Goal: Task Accomplishment & Management: Manage account settings

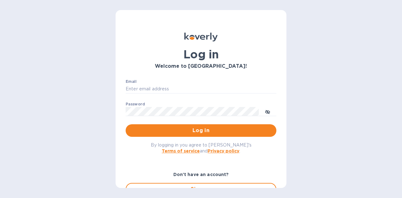
type input "[PERSON_NAME][EMAIL_ADDRESS][PERSON_NAME][DOMAIN_NAME]"
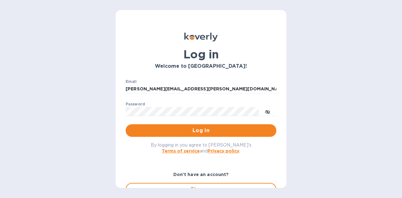
click at [177, 129] on span "Log in" at bounding box center [201, 131] width 141 height 8
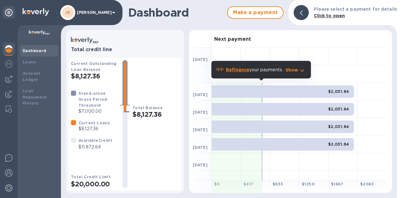
click at [9, 78] on img at bounding box center [9, 79] width 8 height 8
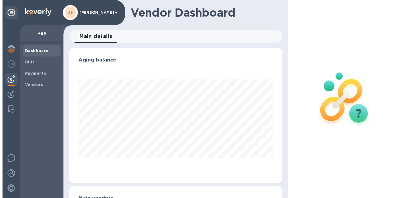
scroll to position [136, 210]
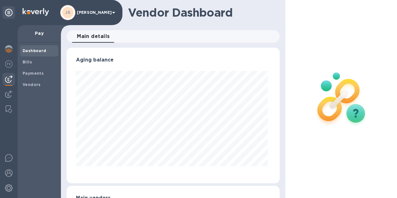
click at [28, 65] on span "Bills" at bounding box center [27, 62] width 9 height 6
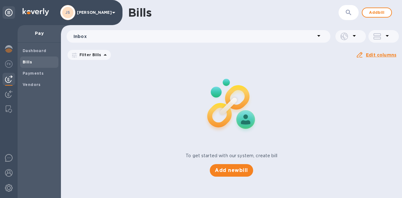
click at [377, 12] on span "Add bill" at bounding box center [377, 13] width 19 height 8
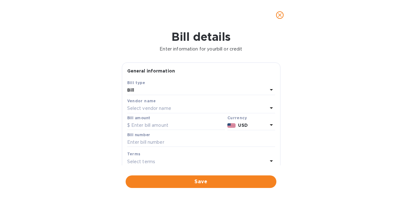
click at [161, 128] on input "text" at bounding box center [176, 125] width 98 height 9
paste input "1,455.00"
type input "1,455.00"
click at [158, 110] on p "Select vendor name" at bounding box center [149, 108] width 44 height 7
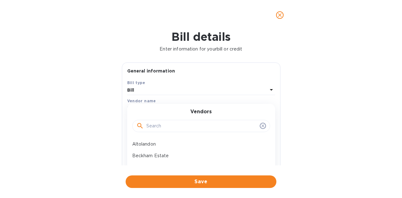
click at [156, 123] on input "text" at bounding box center [201, 126] width 111 height 9
type input "maloof"
click at [156, 139] on div "Maloof Wines" at bounding box center [199, 145] width 138 height 12
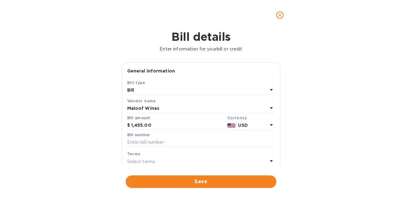
scroll to position [35, 0]
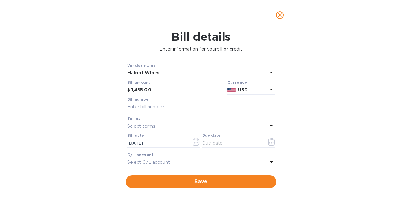
click at [151, 106] on input "text" at bounding box center [201, 106] width 148 height 9
paste input "2792"
type input "2792"
click at [270, 139] on icon "button" at bounding box center [271, 142] width 7 height 8
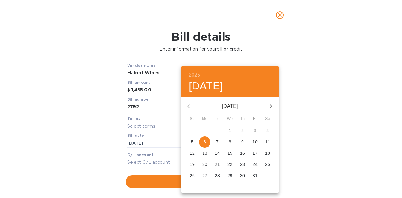
click at [192, 153] on p "12" at bounding box center [192, 153] width 5 height 6
type input "10/12/2025"
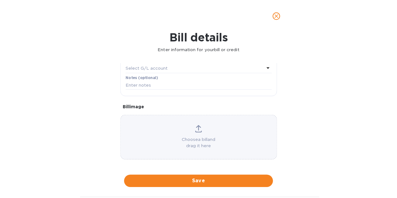
scroll to position [130, 0]
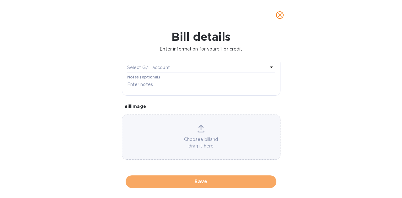
click at [216, 178] on span "Save" at bounding box center [201, 182] width 141 height 8
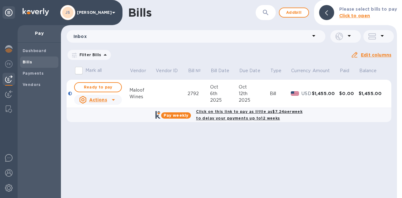
click at [112, 85] on span "Ready to pay" at bounding box center [98, 88] width 36 height 8
checkbox input "true"
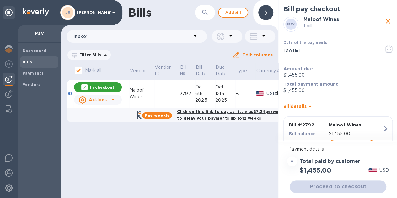
click at [386, 51] on icon "button" at bounding box center [389, 49] width 7 height 8
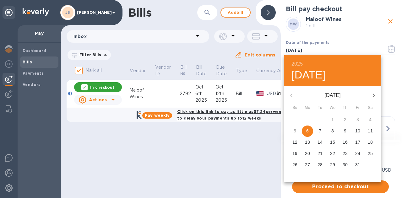
click at [297, 145] on p "12" at bounding box center [294, 142] width 5 height 6
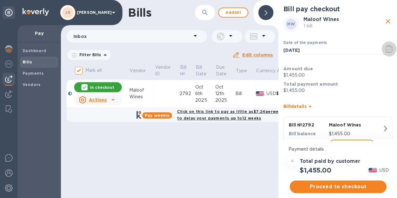
click at [386, 47] on icon "button" at bounding box center [389, 49] width 7 height 8
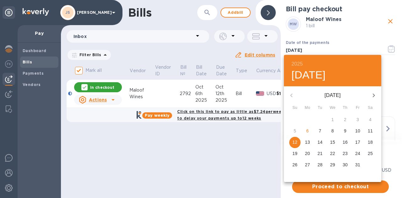
click at [308, 140] on p "13" at bounding box center [307, 142] width 5 height 6
type input "10/13/2025"
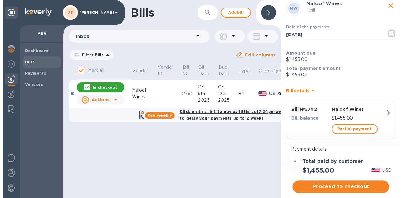
scroll to position [16, 0]
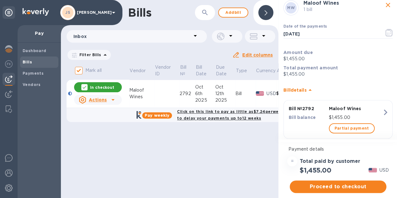
click at [343, 184] on span "Proceed to checkout" at bounding box center [338, 187] width 87 height 8
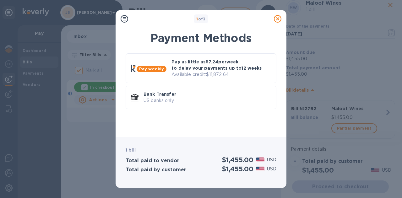
click at [211, 98] on p "US banks only." at bounding box center [208, 100] width 128 height 7
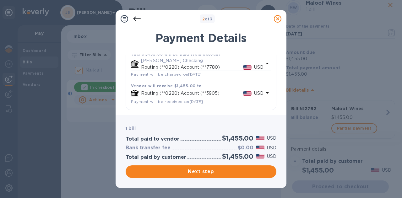
scroll to position [0, 0]
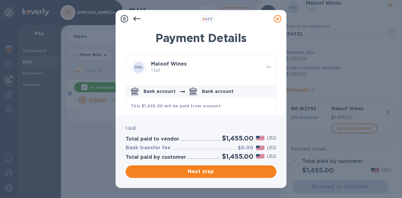
click at [202, 172] on span "Next step" at bounding box center [201, 172] width 141 height 8
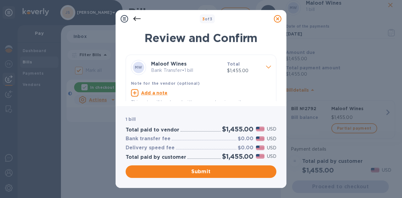
click at [157, 95] on u "Add a note" at bounding box center [154, 92] width 27 height 5
click at [150, 93] on textarea at bounding box center [196, 93] width 130 height 5
paste textarea "2792"
click at [132, 93] on textarea "2792" at bounding box center [196, 93] width 130 height 5
type textarea "JS PO 2792"
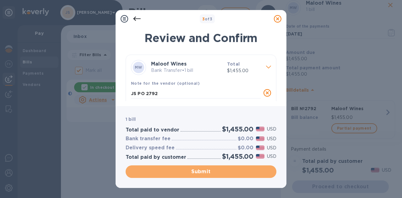
click at [205, 170] on span "Submit" at bounding box center [201, 172] width 141 height 8
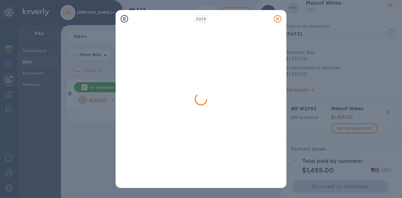
checkbox input "false"
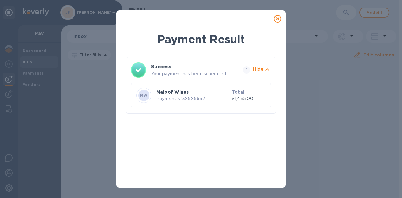
click at [277, 19] on icon at bounding box center [278, 19] width 8 height 8
